Goal: Task Accomplishment & Management: Manage account settings

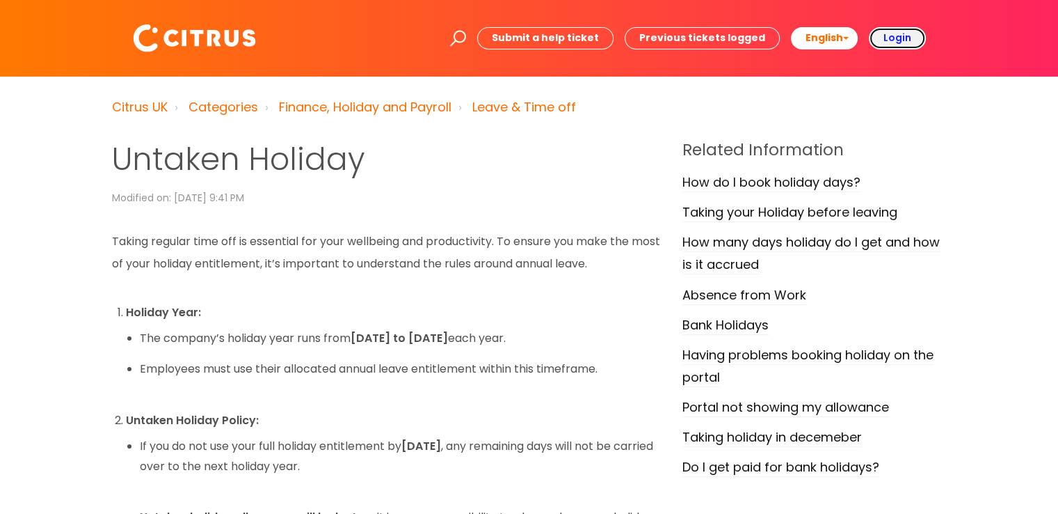
click at [897, 39] on b "Login" at bounding box center [898, 38] width 28 height 14
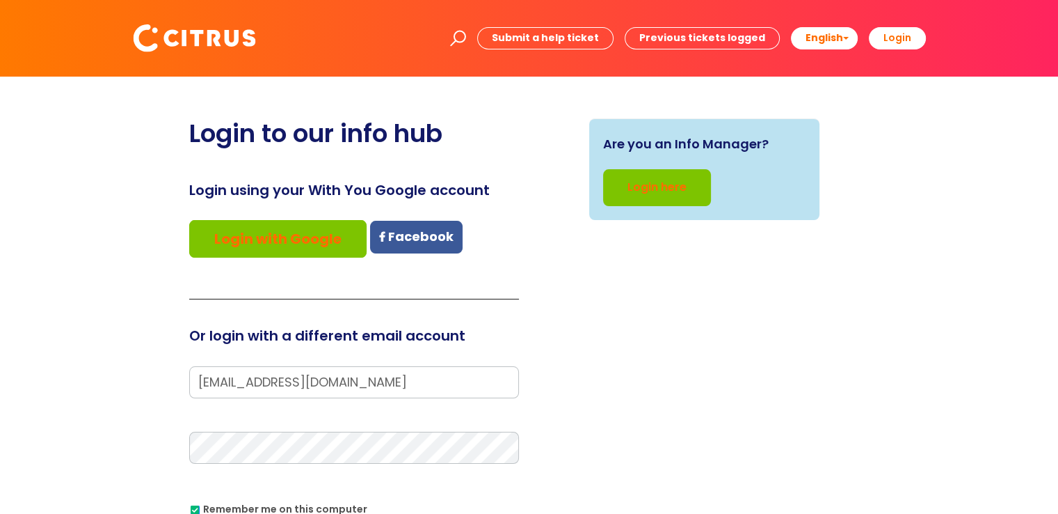
type input "[EMAIL_ADDRESS][DOMAIN_NAME]"
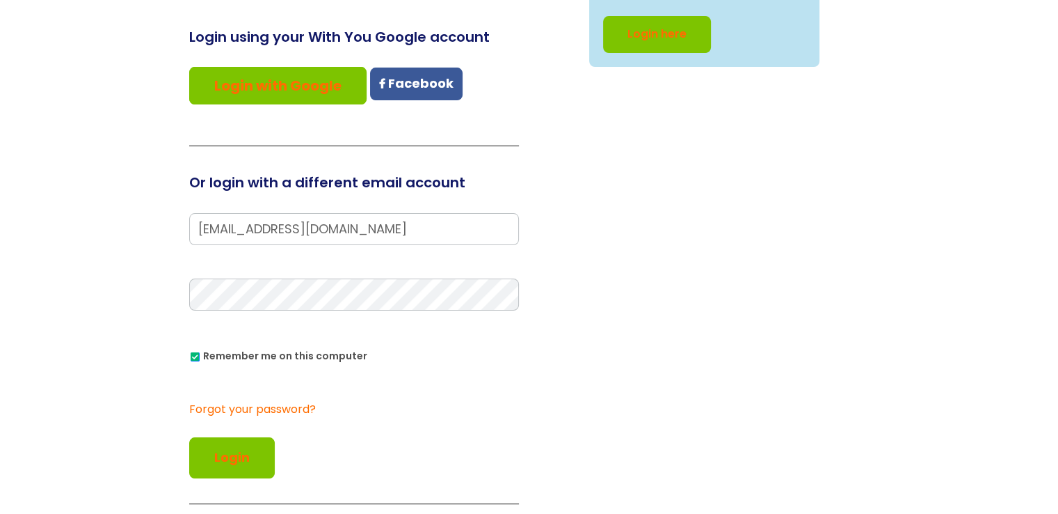
scroll to position [175, 0]
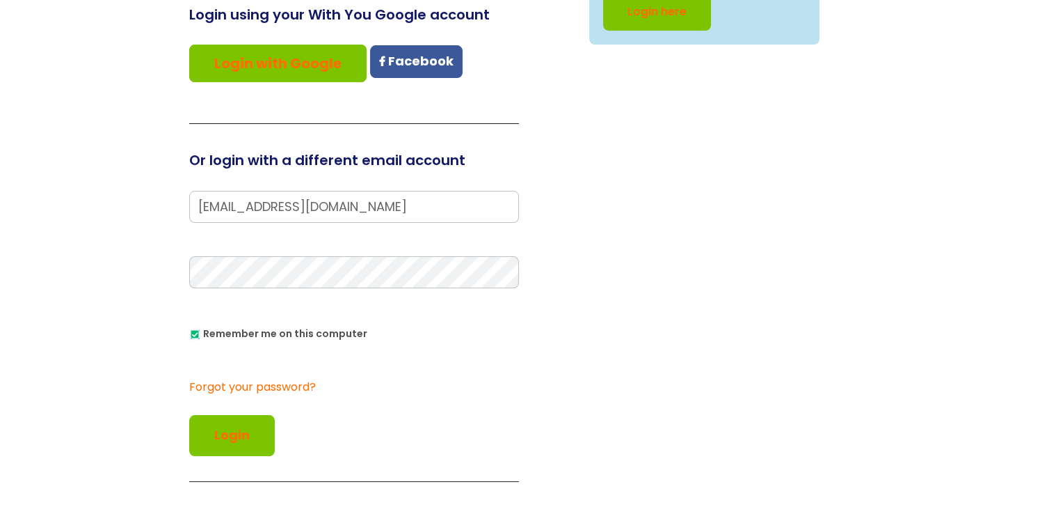
click at [194, 335] on input "Remember me on this computer" at bounding box center [195, 334] width 9 height 9
checkbox input "false"
click at [228, 427] on button "Login" at bounding box center [232, 435] width 86 height 40
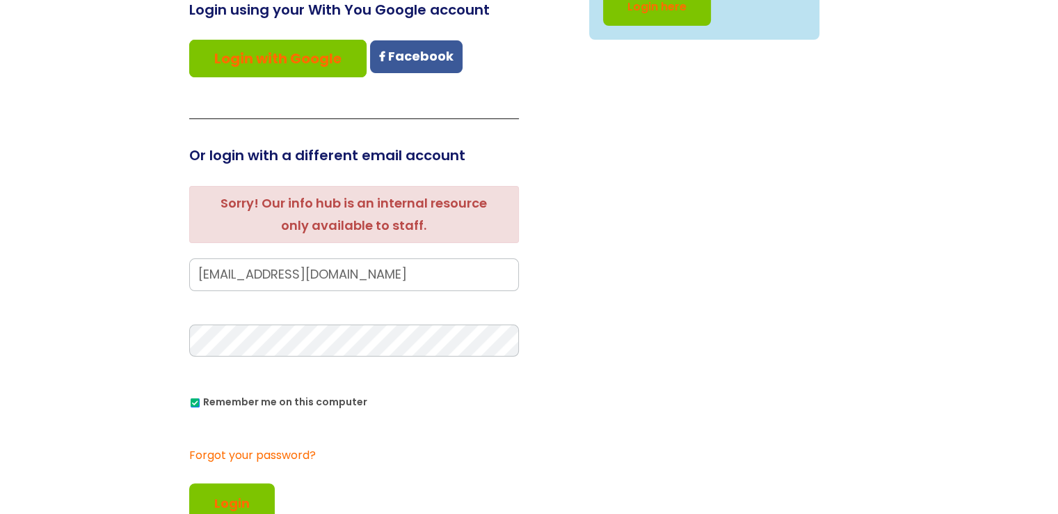
scroll to position [184, 0]
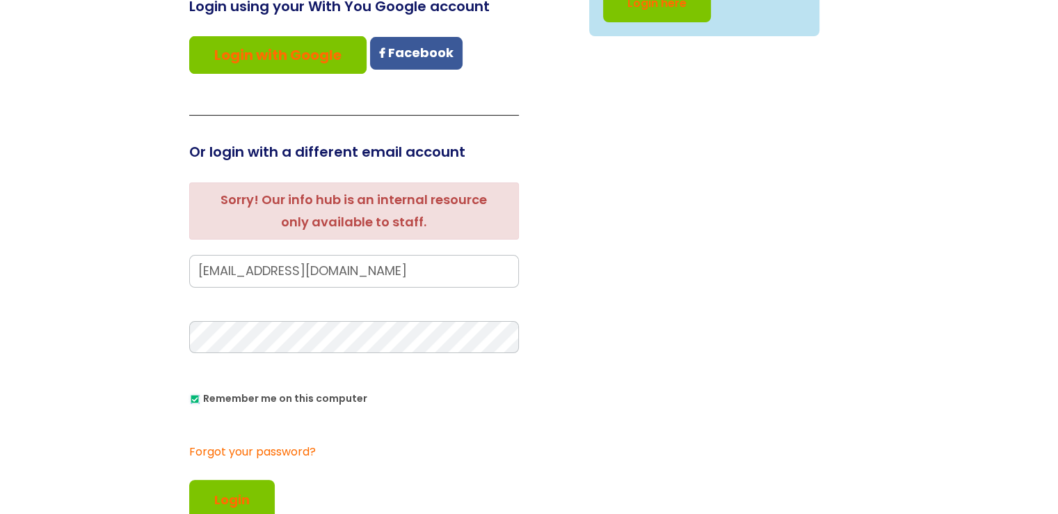
click at [196, 398] on input "Remember me on this computer" at bounding box center [195, 399] width 9 height 9
checkbox input "false"
click at [234, 495] on button "Login" at bounding box center [232, 499] width 86 height 40
